Goal: Task Accomplishment & Management: Use online tool/utility

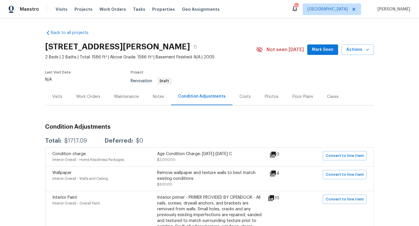
scroll to position [299, 0]
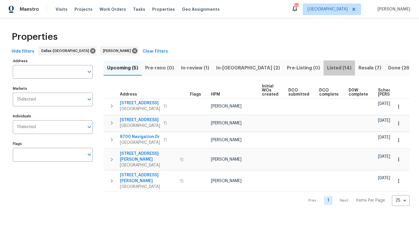
click at [327, 65] on span "Listed (14)" at bounding box center [339, 68] width 24 height 8
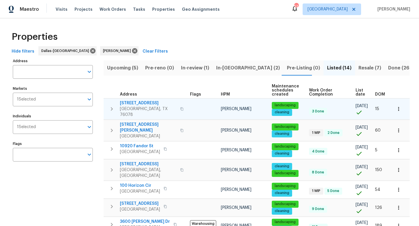
click at [113, 106] on icon "button" at bounding box center [111, 109] width 7 height 7
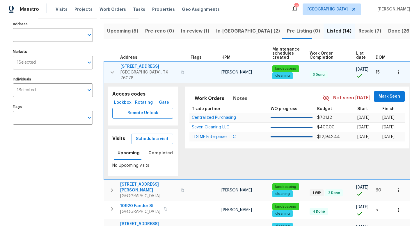
scroll to position [38, 0]
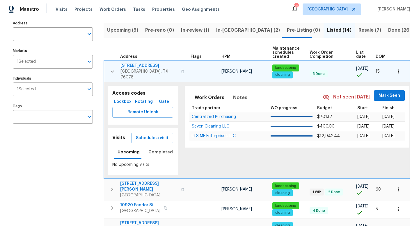
click at [158, 149] on span "Completed" at bounding box center [160, 152] width 24 height 7
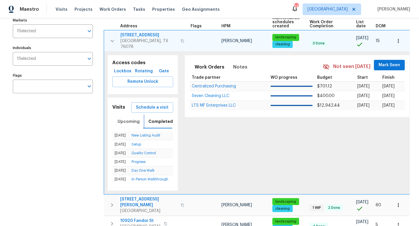
scroll to position [72, 0]
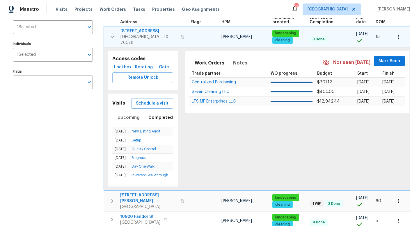
click at [110, 35] on icon "button" at bounding box center [112, 36] width 7 height 7
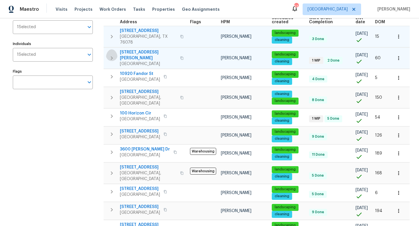
click at [109, 55] on icon "button" at bounding box center [111, 58] width 7 height 7
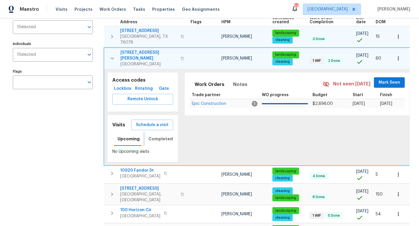
click at [157, 135] on span "Completed" at bounding box center [160, 138] width 24 height 7
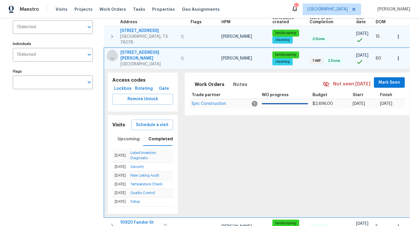
click at [111, 57] on icon "button" at bounding box center [111, 58] width 3 height 2
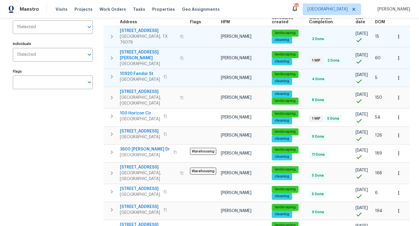
click at [112, 73] on icon "button" at bounding box center [111, 76] width 7 height 7
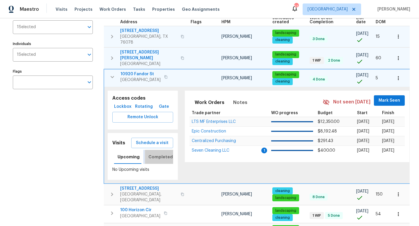
click at [156, 153] on span "Completed" at bounding box center [160, 156] width 24 height 7
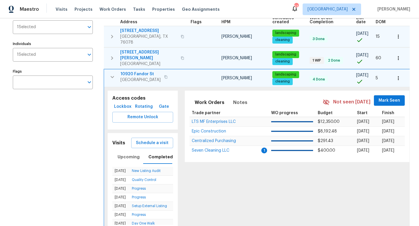
click at [112, 74] on icon "button" at bounding box center [112, 77] width 7 height 7
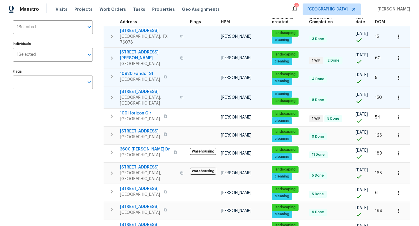
click at [112, 96] on icon "button" at bounding box center [112, 97] width 2 height 3
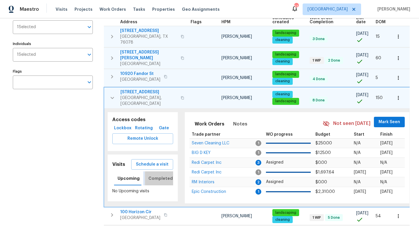
click at [157, 175] on span "Completed" at bounding box center [160, 178] width 24 height 7
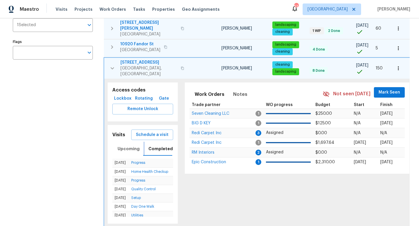
scroll to position [105, 0]
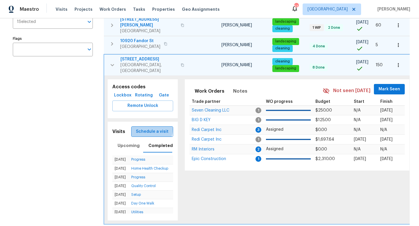
click at [153, 128] on span "Schedule a visit" at bounding box center [152, 131] width 33 height 7
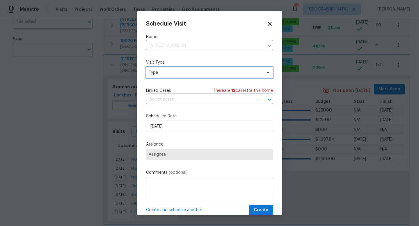
click at [169, 74] on span "Type" at bounding box center [205, 73] width 113 height 6
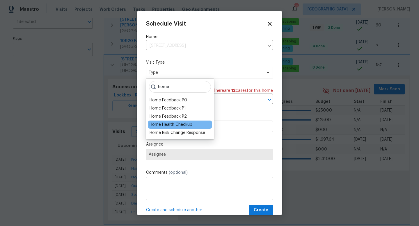
type input "home"
click at [185, 124] on div "Home Health Checkup" at bounding box center [170, 125] width 43 height 6
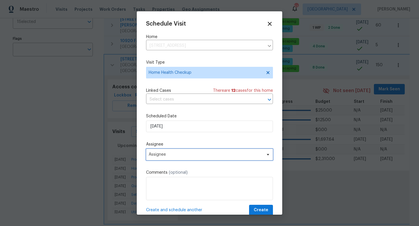
click at [171, 155] on span "Assignee" at bounding box center [206, 154] width 114 height 5
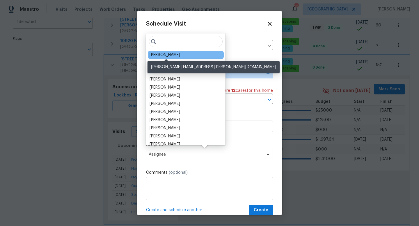
click at [165, 54] on div "[PERSON_NAME]" at bounding box center [164, 55] width 31 height 6
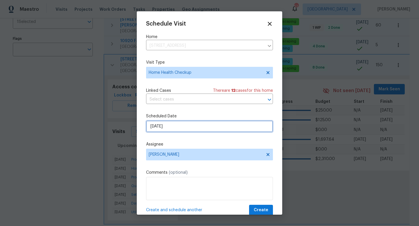
click at [177, 128] on input "[DATE]" at bounding box center [209, 127] width 127 height 12
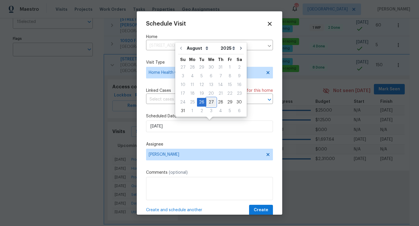
click at [208, 100] on div "27" at bounding box center [211, 102] width 10 height 8
type input "8/27/2025"
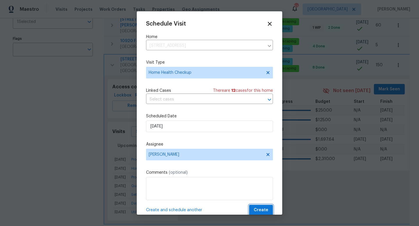
click at [260, 210] on span "Create" at bounding box center [260, 210] width 15 height 7
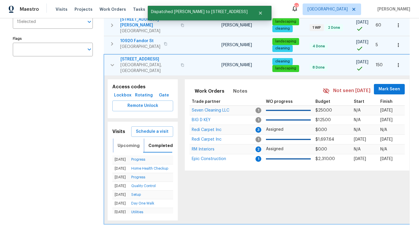
click at [123, 139] on button "Upcoming" at bounding box center [128, 146] width 29 height 14
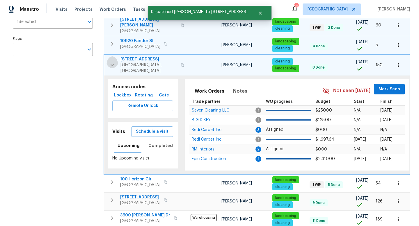
click at [112, 62] on icon "button" at bounding box center [112, 65] width 7 height 7
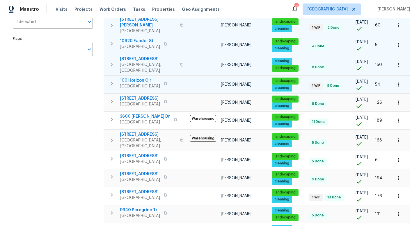
click at [112, 82] on icon "button" at bounding box center [112, 83] width 2 height 3
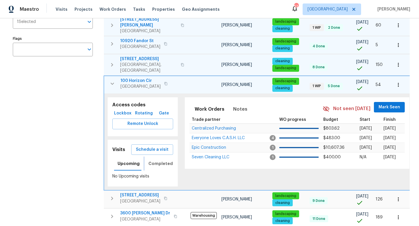
click at [157, 160] on span "Completed" at bounding box center [160, 163] width 24 height 7
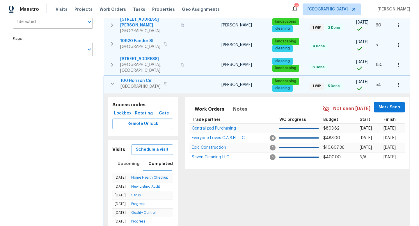
click at [110, 80] on icon "button" at bounding box center [112, 83] width 7 height 7
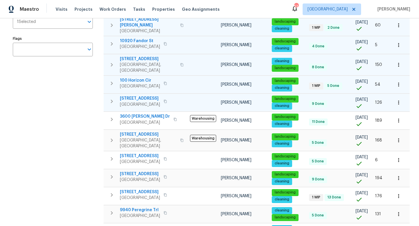
click at [111, 100] on icon "button" at bounding box center [112, 101] width 2 height 3
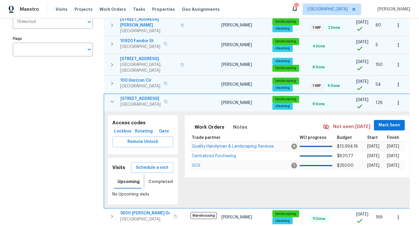
click at [156, 178] on span "Completed" at bounding box center [160, 181] width 24 height 7
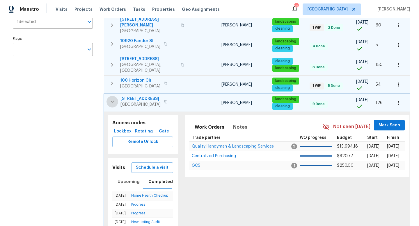
click at [113, 98] on icon "button" at bounding box center [112, 101] width 7 height 7
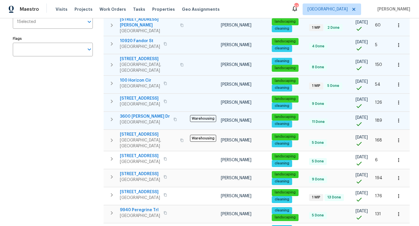
click at [111, 116] on icon "button" at bounding box center [111, 119] width 7 height 7
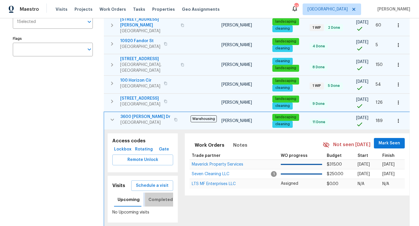
click at [156, 196] on span "Completed" at bounding box center [160, 199] width 24 height 7
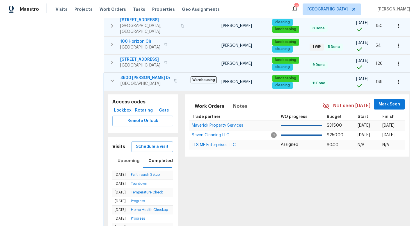
scroll to position [148, 0]
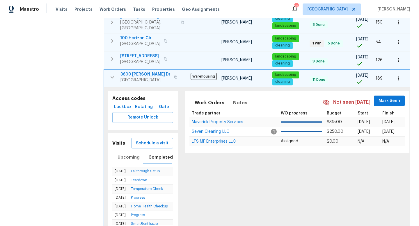
click at [109, 74] on icon "button" at bounding box center [112, 77] width 7 height 7
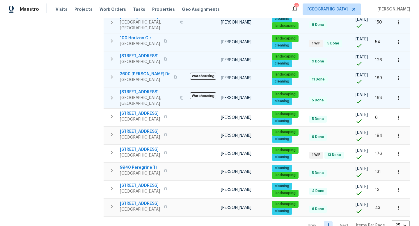
click at [111, 94] on icon "button" at bounding box center [111, 97] width 7 height 7
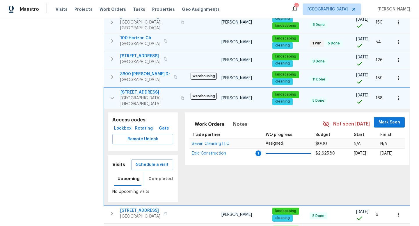
click at [158, 175] on span "Completed" at bounding box center [160, 178] width 24 height 7
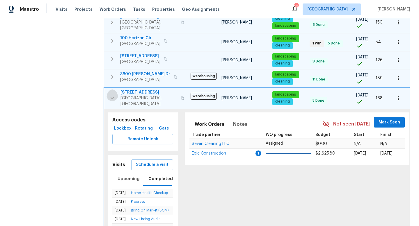
click at [110, 95] on icon "button" at bounding box center [112, 98] width 7 height 7
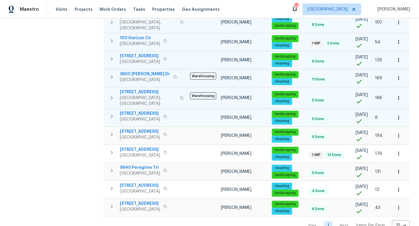
click at [112, 115] on icon "button" at bounding box center [112, 116] width 2 height 3
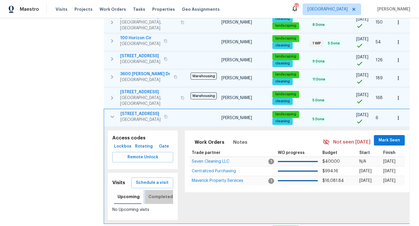
click at [162, 193] on span "Completed" at bounding box center [160, 196] width 24 height 7
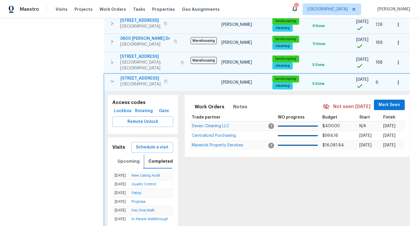
scroll to position [183, 0]
click at [110, 78] on icon "button" at bounding box center [112, 81] width 7 height 7
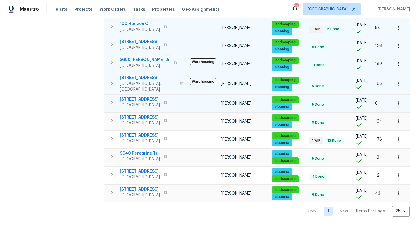
scroll to position [148, 0]
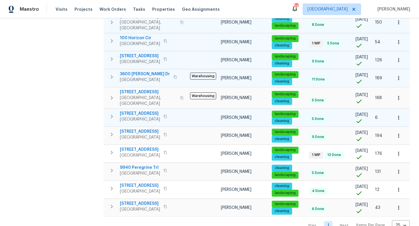
click at [111, 113] on icon "button" at bounding box center [111, 116] width 7 height 7
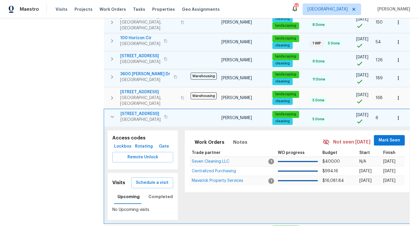
scroll to position [183, 0]
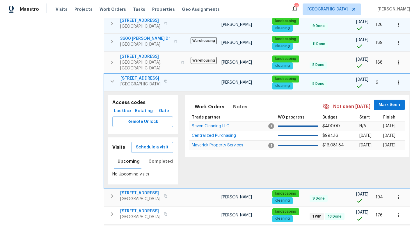
click at [166, 158] on span "Completed" at bounding box center [160, 161] width 24 height 7
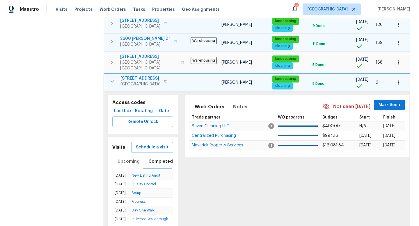
click at [114, 78] on icon "button" at bounding box center [112, 81] width 7 height 7
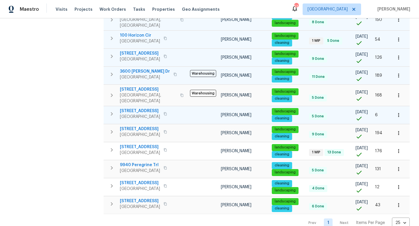
scroll to position [148, 0]
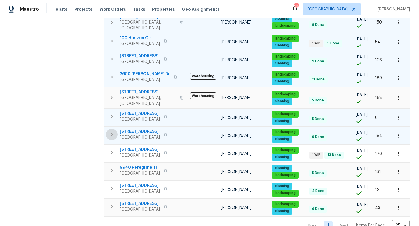
click at [109, 131] on icon "button" at bounding box center [111, 134] width 7 height 7
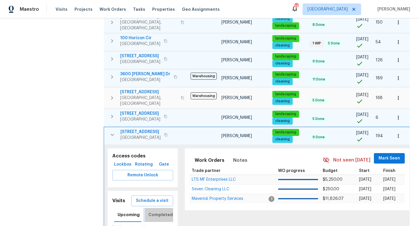
click at [159, 211] on span "Completed" at bounding box center [160, 214] width 24 height 7
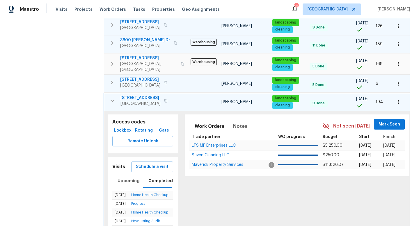
scroll to position [190, 0]
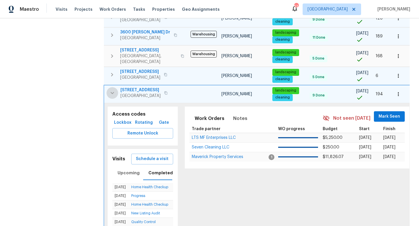
click at [112, 90] on icon "button" at bounding box center [112, 93] width 7 height 7
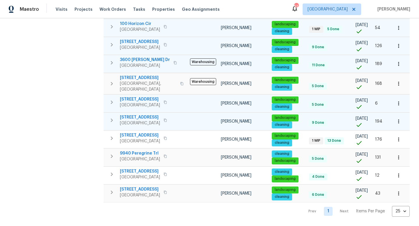
scroll to position [148, 0]
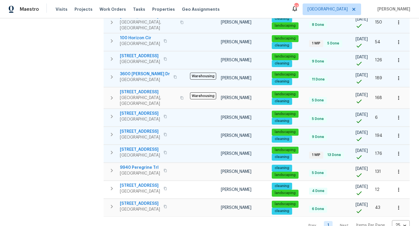
click at [111, 151] on icon "button" at bounding box center [112, 152] width 2 height 3
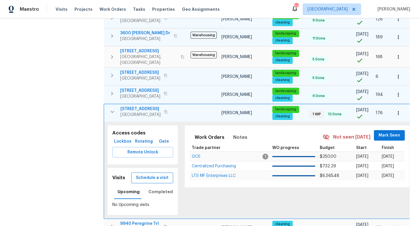
scroll to position [191, 0]
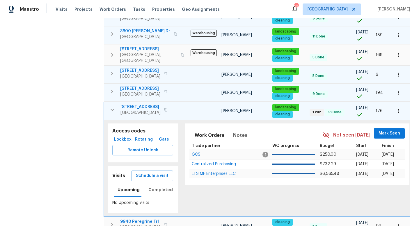
click at [156, 186] on span "Completed" at bounding box center [160, 189] width 24 height 7
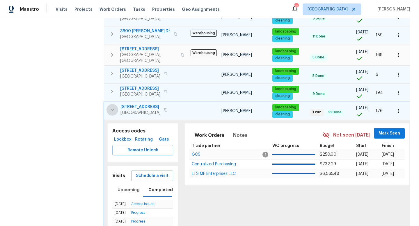
click at [113, 109] on icon "button" at bounding box center [111, 110] width 3 height 2
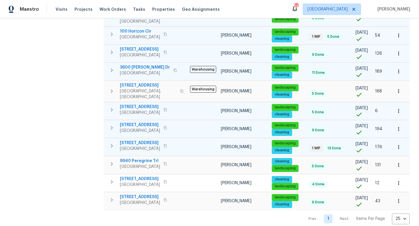
scroll to position [148, 0]
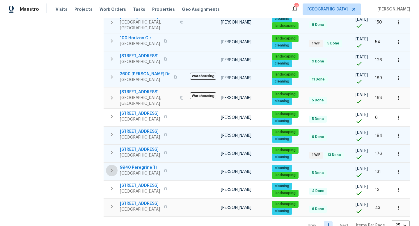
click at [110, 167] on icon "button" at bounding box center [111, 170] width 7 height 7
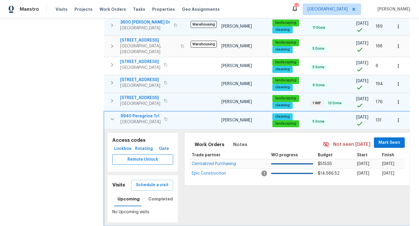
scroll to position [202, 0]
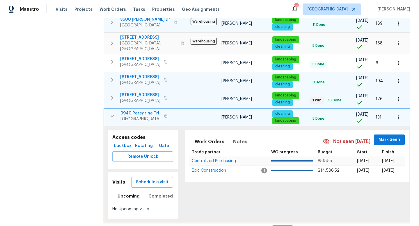
click at [164, 193] on span "Completed" at bounding box center [160, 196] width 24 height 7
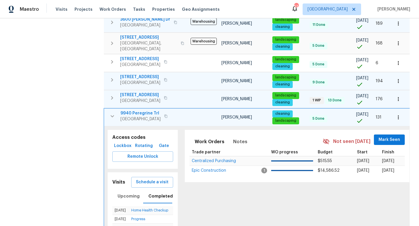
click at [110, 113] on icon "button" at bounding box center [112, 116] width 7 height 7
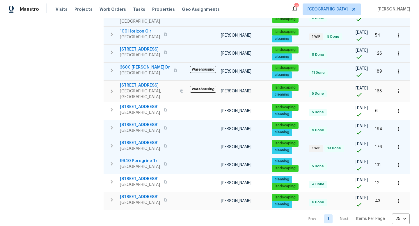
scroll to position [148, 0]
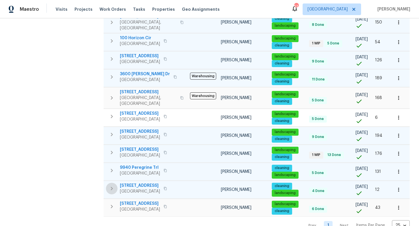
click at [111, 185] on icon "button" at bounding box center [111, 188] width 7 height 7
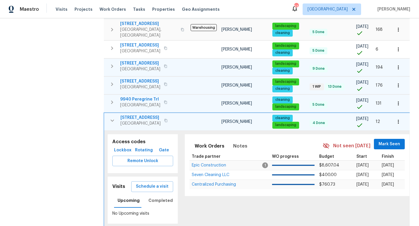
scroll to position [219, 0]
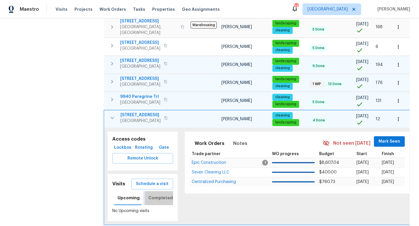
click at [155, 194] on span "Completed" at bounding box center [160, 197] width 24 height 7
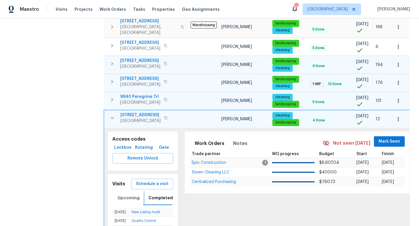
scroll to position [242, 0]
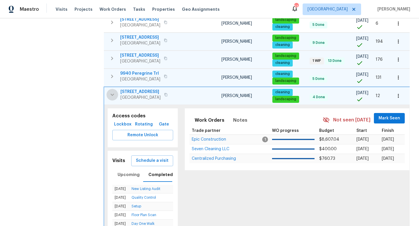
click at [112, 91] on icon "button" at bounding box center [112, 94] width 7 height 7
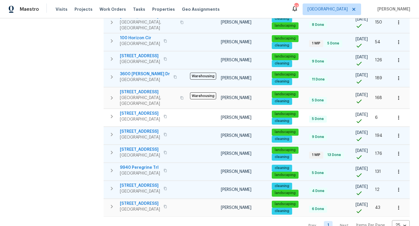
scroll to position [148, 0]
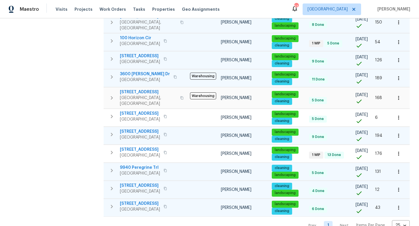
click at [110, 203] on icon "button" at bounding box center [111, 206] width 7 height 7
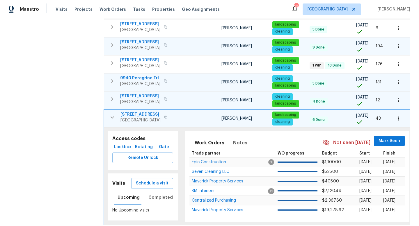
scroll to position [246, 0]
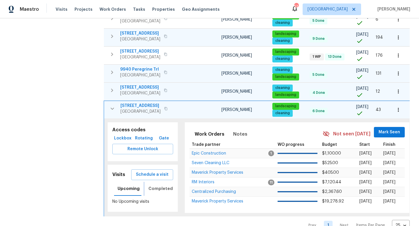
click at [157, 185] on span "Completed" at bounding box center [160, 188] width 24 height 7
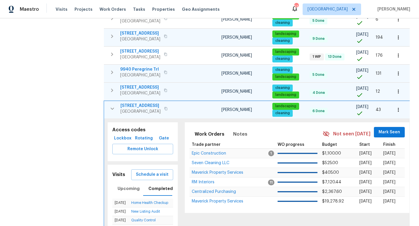
click at [110, 105] on icon "button" at bounding box center [112, 108] width 7 height 7
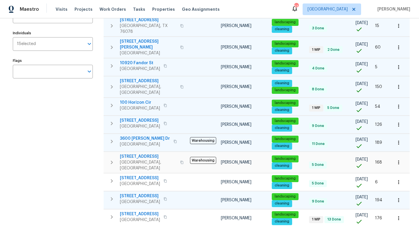
scroll to position [0, 0]
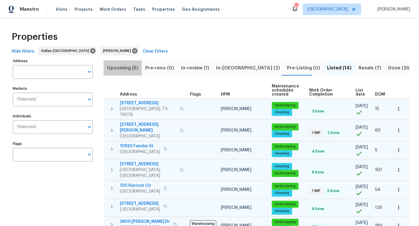
click at [128, 66] on span "Upcoming (5)" at bounding box center [122, 68] width 31 height 8
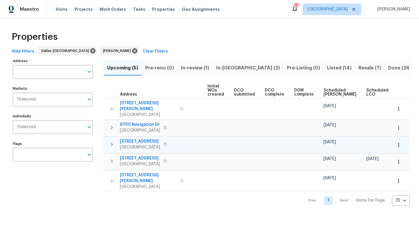
scroll to position [0, 64]
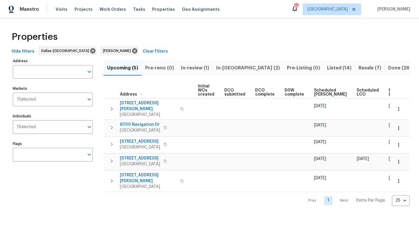
click at [327, 67] on span "Listed (14)" at bounding box center [339, 68] width 24 height 8
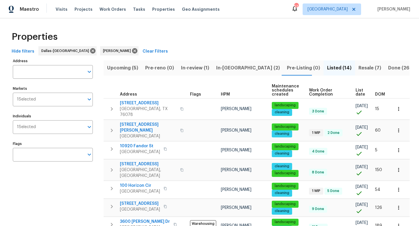
click at [379, 93] on span "DOM" at bounding box center [380, 94] width 10 height 4
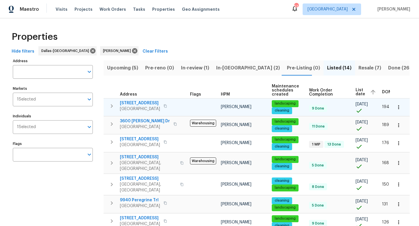
click at [110, 106] on icon "button" at bounding box center [111, 106] width 7 height 7
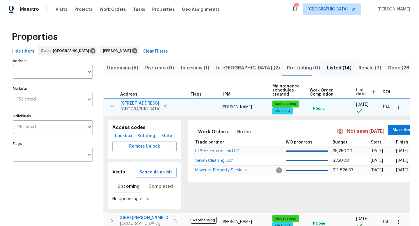
click at [159, 186] on span "Completed" at bounding box center [160, 186] width 24 height 7
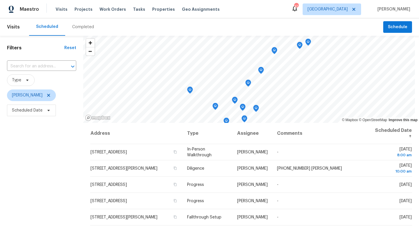
scroll to position [140, 0]
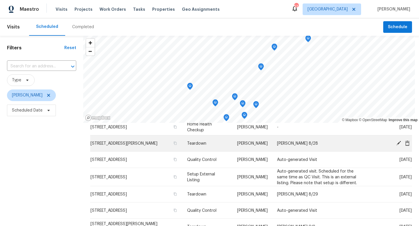
scroll to position [44, 0]
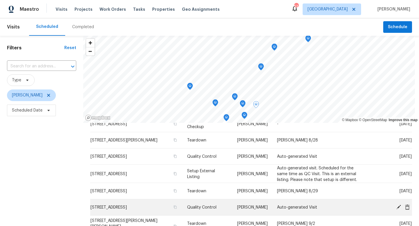
click at [398, 205] on icon at bounding box center [398, 206] width 5 height 5
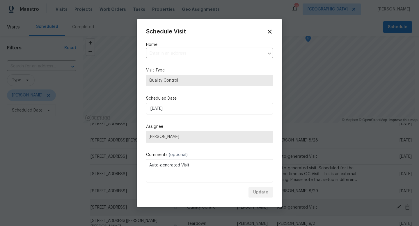
type input "7417 Cowhand Ct, Fort Worth, TX 76131"
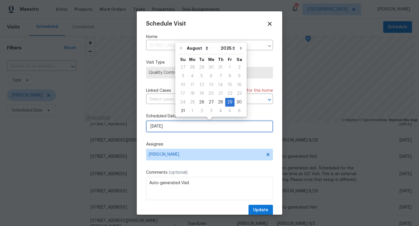
click at [182, 127] on input "8/29/2025" at bounding box center [209, 127] width 127 height 12
click at [217, 101] on div "28" at bounding box center [220, 102] width 9 height 8
type input "8/28/2025"
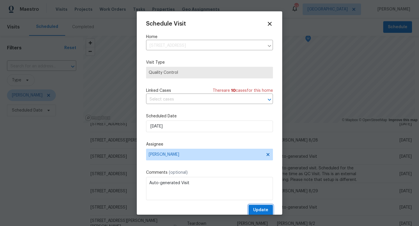
click at [257, 209] on span "Update" at bounding box center [260, 210] width 15 height 7
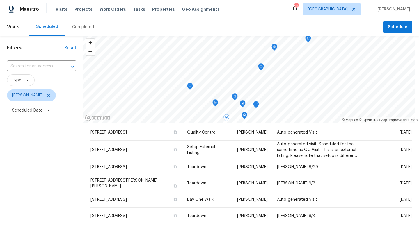
scroll to position [91, 0]
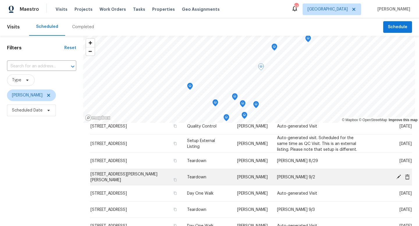
click at [397, 175] on icon at bounding box center [398, 176] width 5 height 5
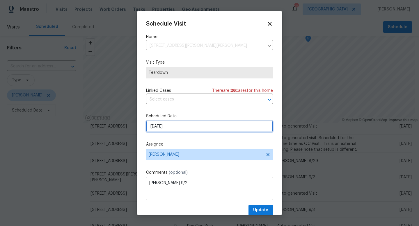
click at [178, 127] on input "9/1/2025" at bounding box center [209, 127] width 127 height 12
select select "8"
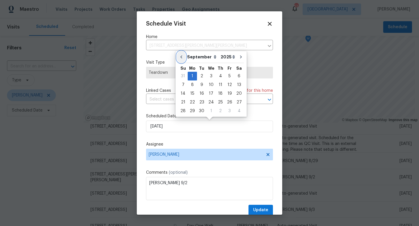
click at [183, 57] on icon "Go to previous month" at bounding box center [181, 57] width 5 height 5
type input "[DATE]"
select select "7"
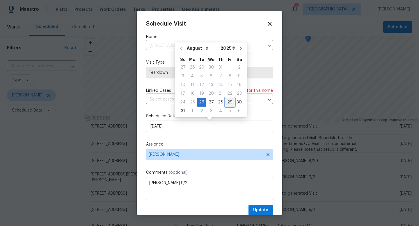
click at [225, 104] on div "29" at bounding box center [229, 102] width 9 height 8
type input "8/29/2025"
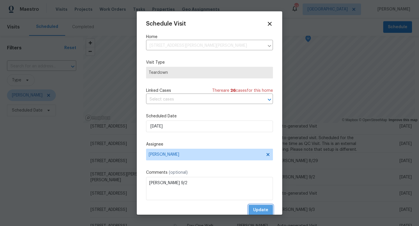
click at [255, 210] on span "Update" at bounding box center [260, 210] width 15 height 7
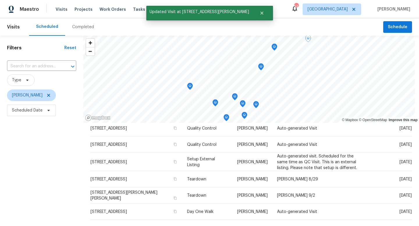
scroll to position [0, 0]
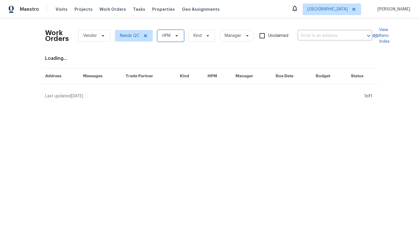
click at [169, 35] on span "HPM" at bounding box center [166, 36] width 8 height 6
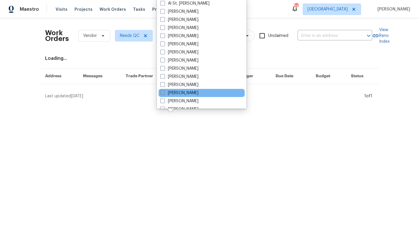
scroll to position [324, 0]
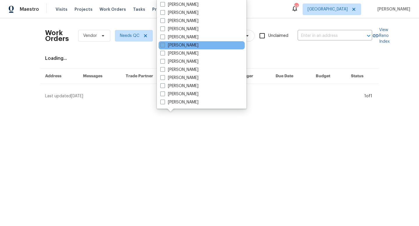
click at [176, 47] on label "[PERSON_NAME]" at bounding box center [179, 45] width 38 height 6
click at [164, 46] on input "[PERSON_NAME]" at bounding box center [162, 44] width 4 height 4
checkbox input "true"
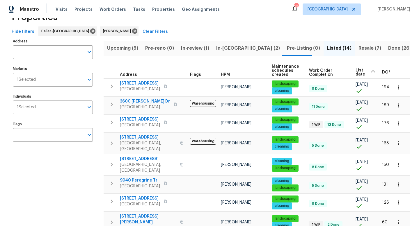
scroll to position [22, 0]
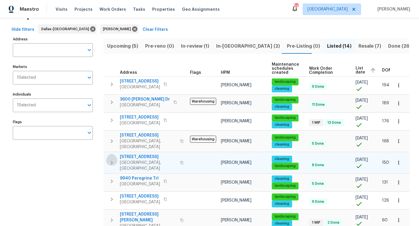
click at [112, 159] on icon "button" at bounding box center [111, 162] width 7 height 7
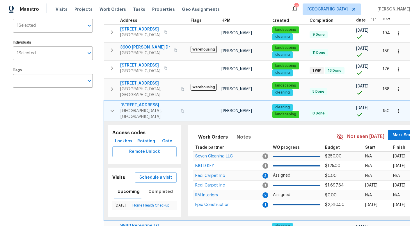
scroll to position [74, 0]
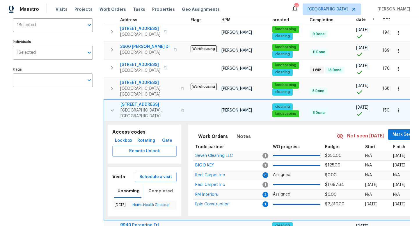
click at [160, 187] on span "Completed" at bounding box center [160, 190] width 24 height 7
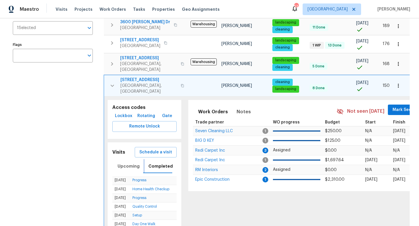
scroll to position [99, 0]
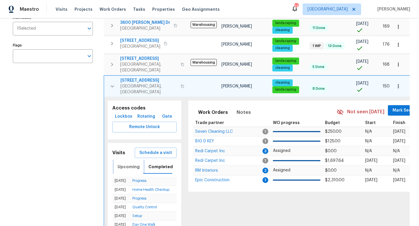
click at [125, 160] on button "Upcoming" at bounding box center [128, 167] width 29 height 14
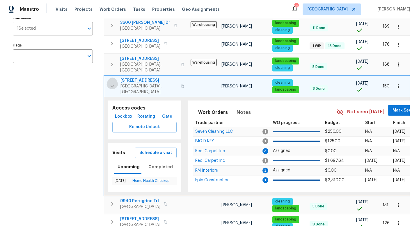
click at [114, 83] on icon "button" at bounding box center [112, 86] width 7 height 7
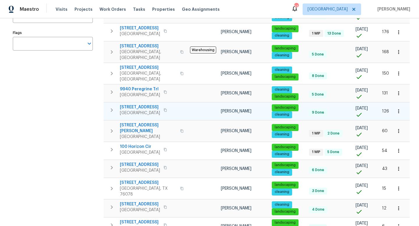
scroll to position [0, 0]
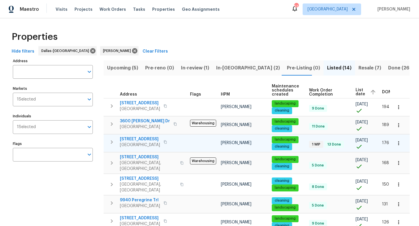
click at [143, 138] on span "3909 Whitetail Dr" at bounding box center [140, 139] width 40 height 6
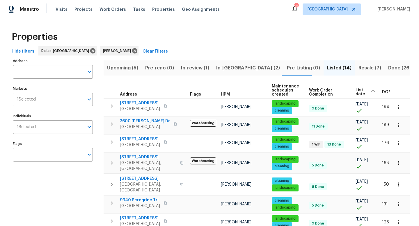
click at [309, 52] on div "Hide filters Dallas-Fort Worth Spencer Kleintop Clear Filters" at bounding box center [209, 51] width 400 height 11
click at [235, 69] on span "In-reno (2)" at bounding box center [248, 68] width 64 height 8
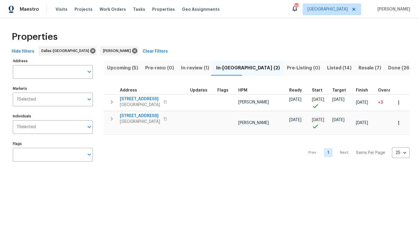
click at [184, 66] on span "In-review (1)" at bounding box center [195, 68] width 28 height 8
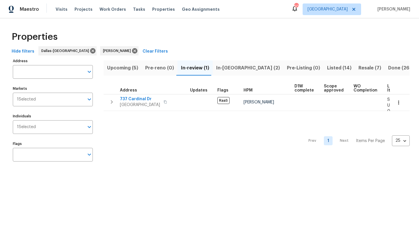
click at [229, 67] on span "In-reno (2)" at bounding box center [248, 68] width 64 height 8
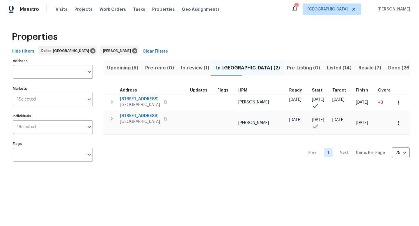
click at [187, 67] on span "In-review (1)" at bounding box center [195, 68] width 28 height 8
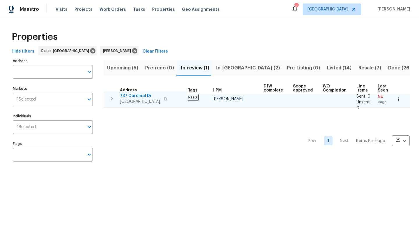
scroll to position [3, 0]
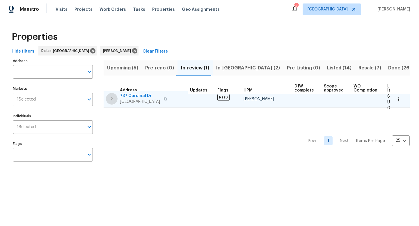
click at [111, 97] on icon "button" at bounding box center [111, 98] width 7 height 7
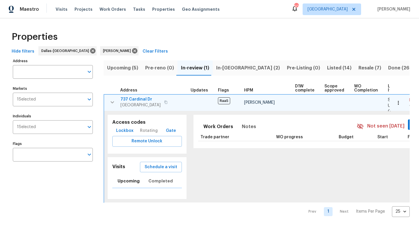
scroll to position [0, 0]
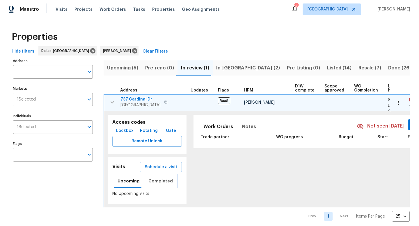
click at [155, 181] on span "Completed" at bounding box center [160, 181] width 24 height 7
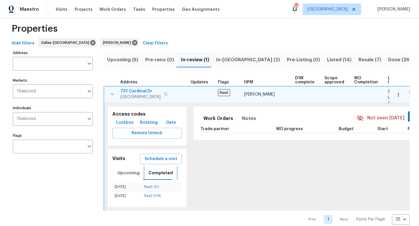
scroll to position [9, 0]
click at [111, 92] on icon "button" at bounding box center [111, 93] width 3 height 2
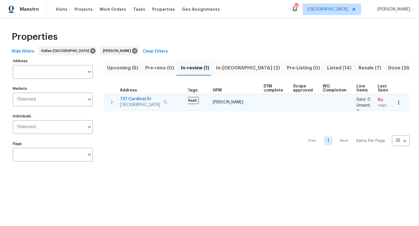
scroll to position [0, 0]
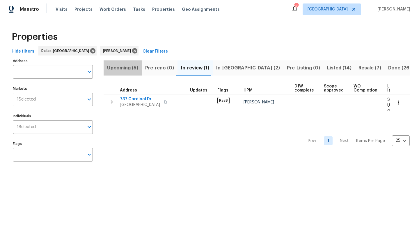
click at [127, 68] on span "Upcoming (5)" at bounding box center [122, 68] width 31 height 8
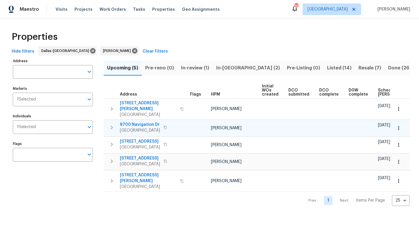
scroll to position [0, 64]
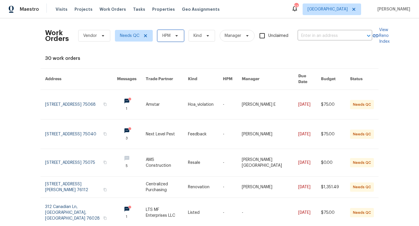
click at [174, 38] on span "HPM" at bounding box center [170, 36] width 26 height 12
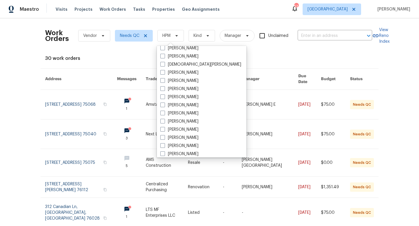
scroll to position [324, 0]
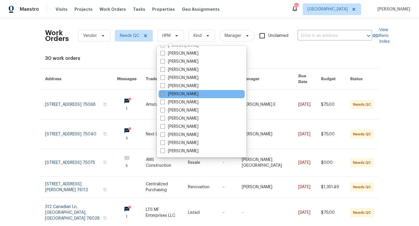
click at [163, 95] on span at bounding box center [162, 94] width 5 height 5
click at [163, 95] on input "[PERSON_NAME]" at bounding box center [162, 93] width 4 height 4
checkbox input "true"
